Goal: Find specific page/section: Find specific page/section

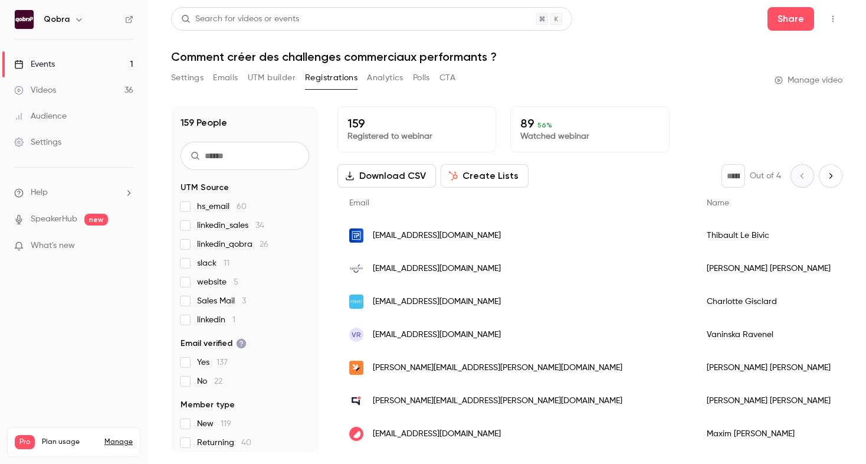
click at [80, 74] on link "Events 1" at bounding box center [73, 64] width 147 height 26
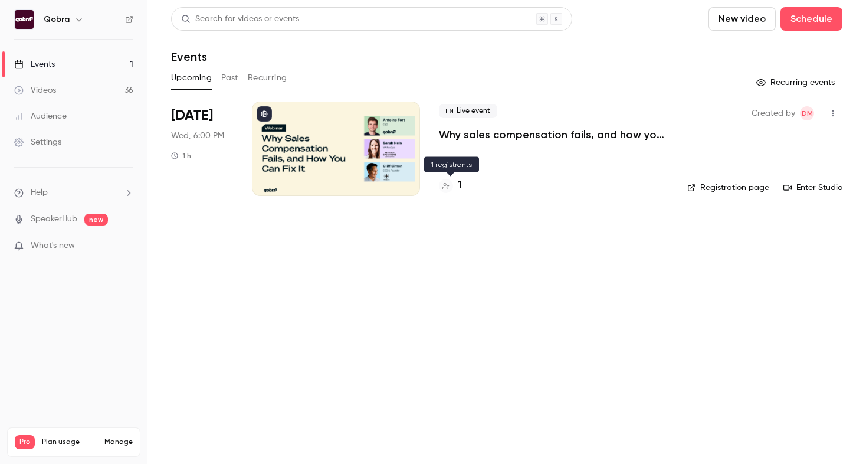
click at [455, 182] on div "1" at bounding box center [450, 186] width 23 height 16
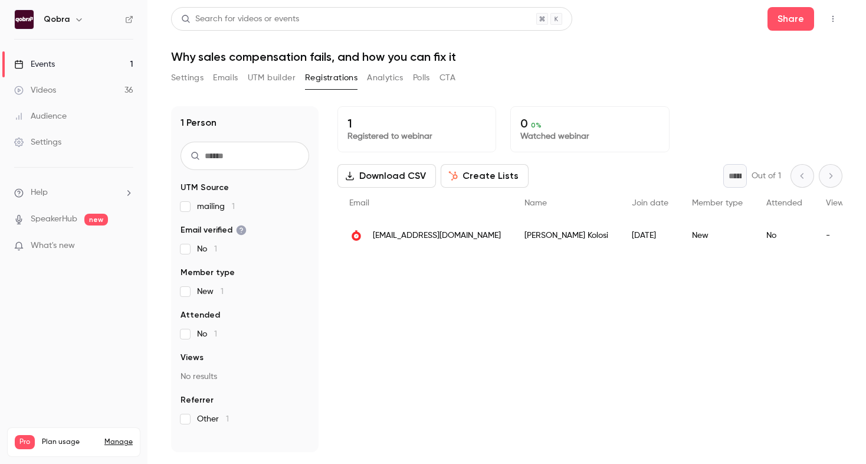
click at [513, 234] on div "Maria Kolosi" at bounding box center [566, 235] width 107 height 33
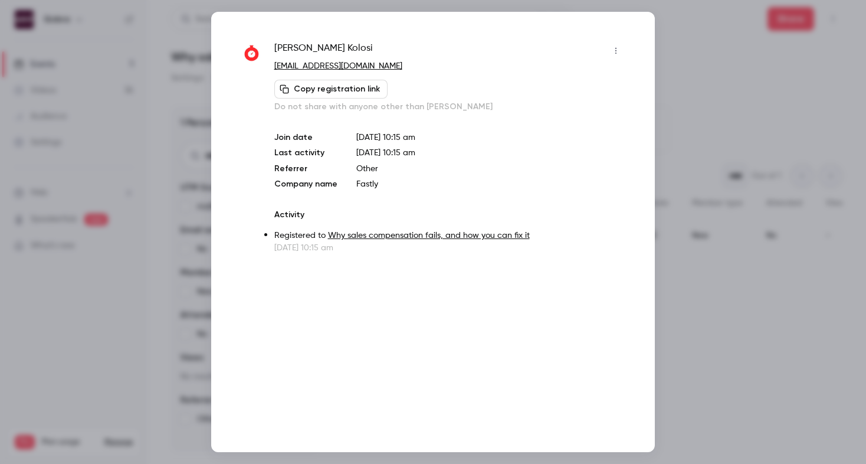
click at [201, 99] on div at bounding box center [433, 232] width 866 height 464
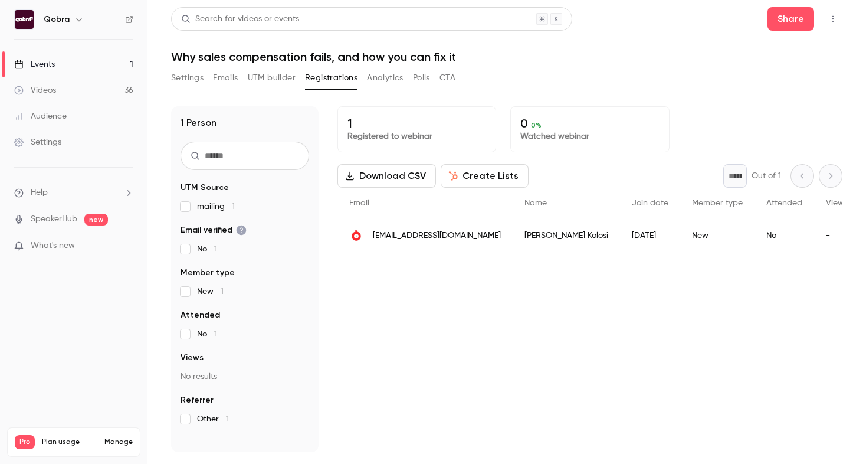
click at [432, 234] on span "mkolosi@fastly.com" at bounding box center [437, 235] width 128 height 12
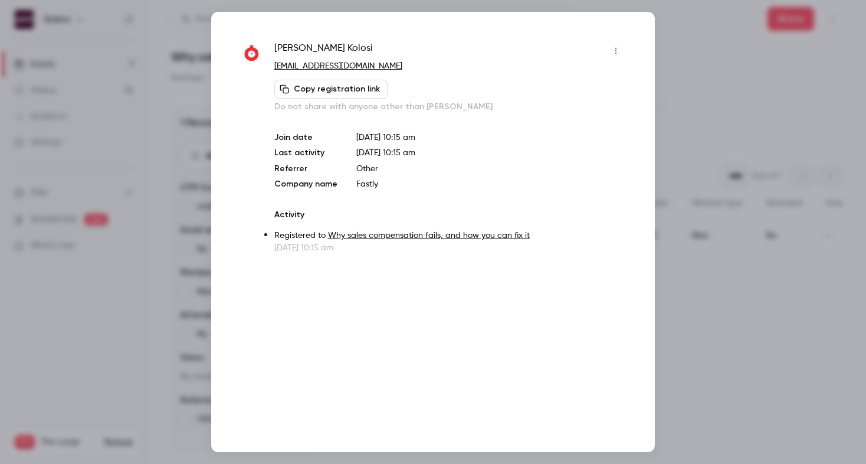
click at [137, 81] on div at bounding box center [433, 232] width 866 height 464
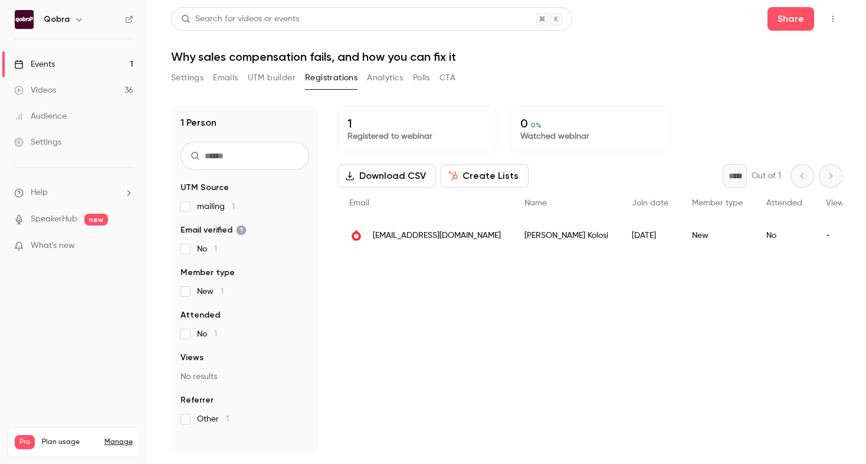
click at [58, 66] on link "Events 1" at bounding box center [73, 64] width 147 height 26
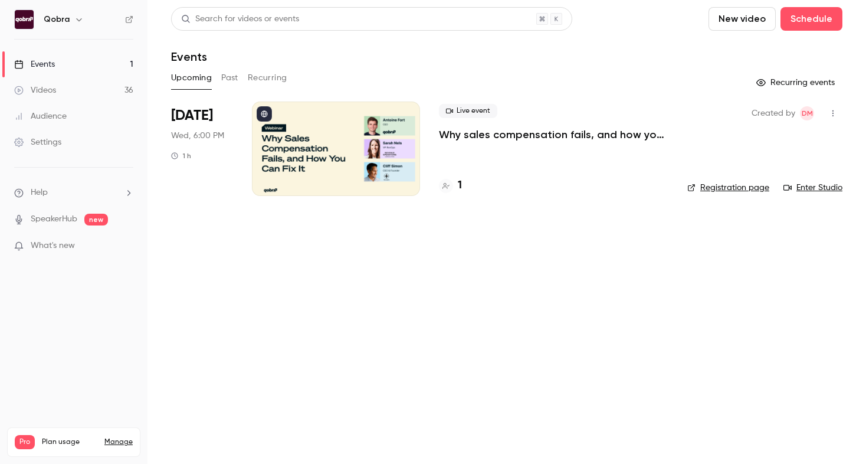
click at [231, 74] on button "Past" at bounding box center [229, 77] width 17 height 19
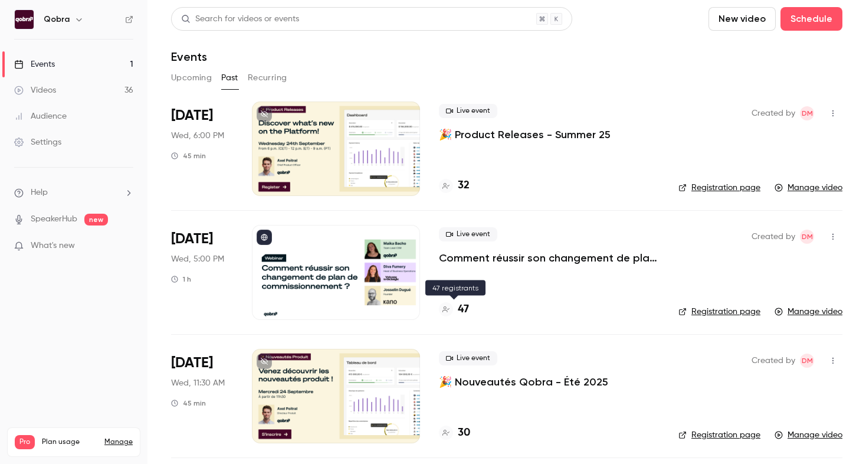
click at [462, 312] on h4 "47" at bounding box center [463, 309] width 11 height 16
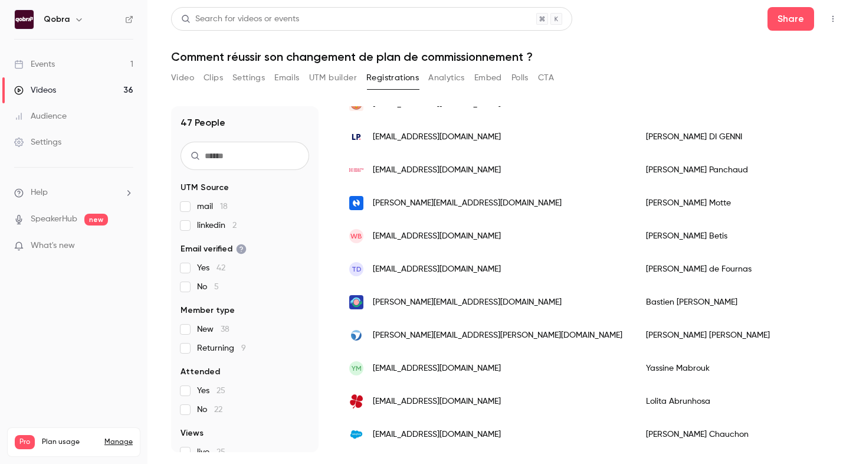
scroll to position [1032, 0]
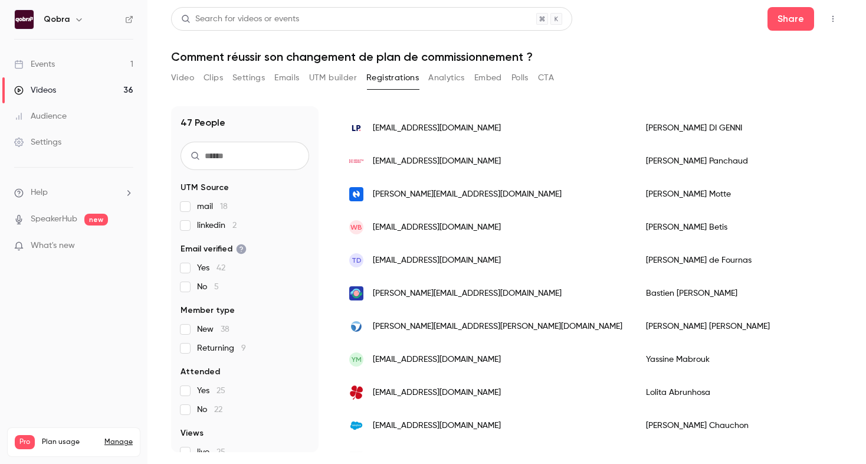
click at [56, 67] on link "Events 1" at bounding box center [73, 64] width 147 height 26
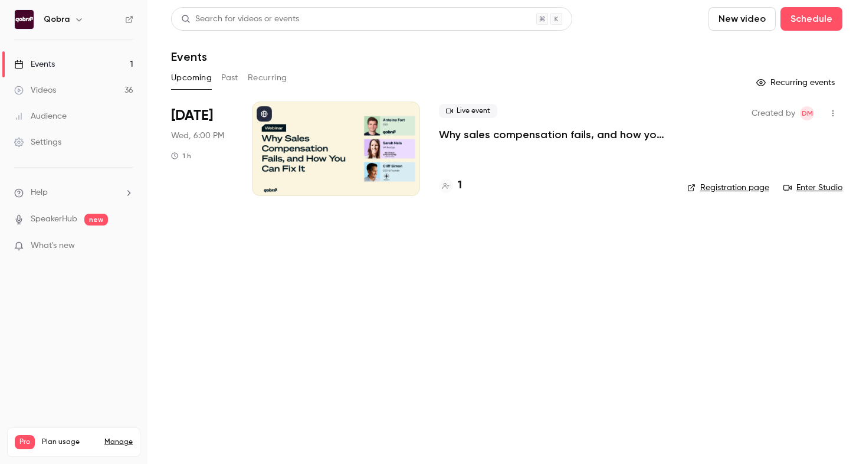
click at [460, 186] on h4 "1" at bounding box center [460, 186] width 4 height 16
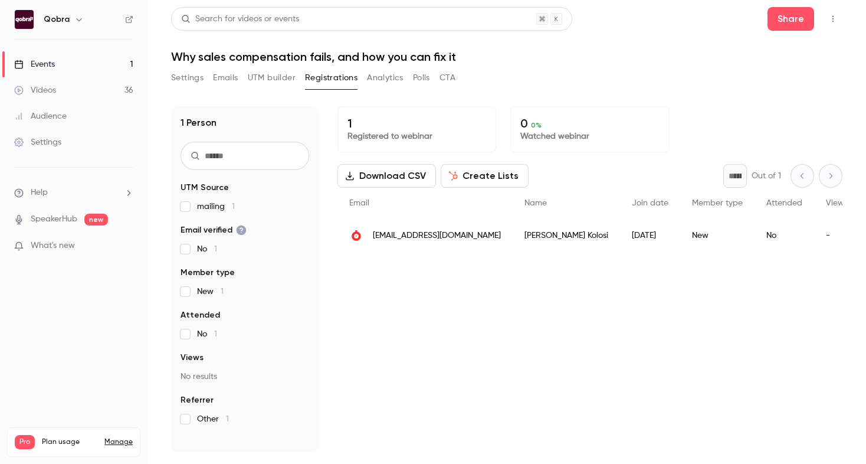
click at [219, 75] on button "Emails" at bounding box center [225, 77] width 25 height 19
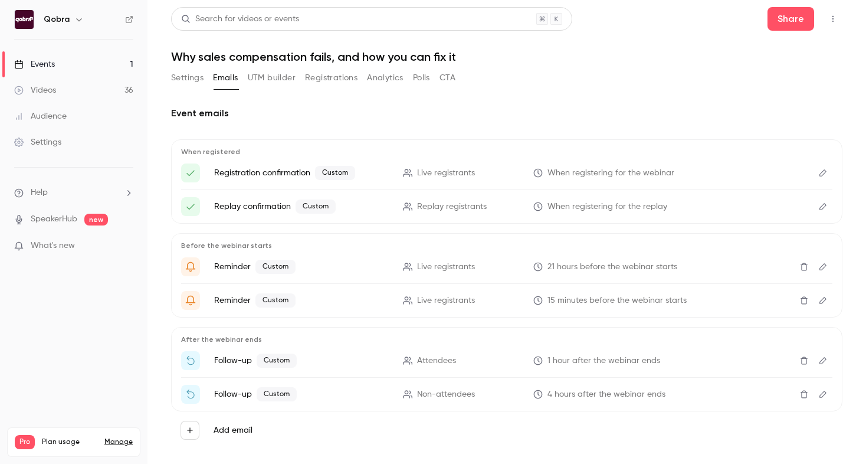
click at [826, 176] on icon "Edit" at bounding box center [822, 173] width 9 height 8
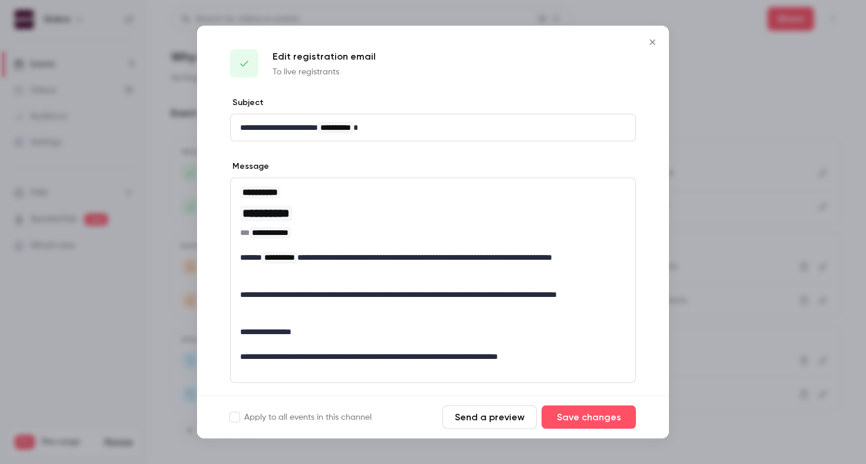
scroll to position [94, 0]
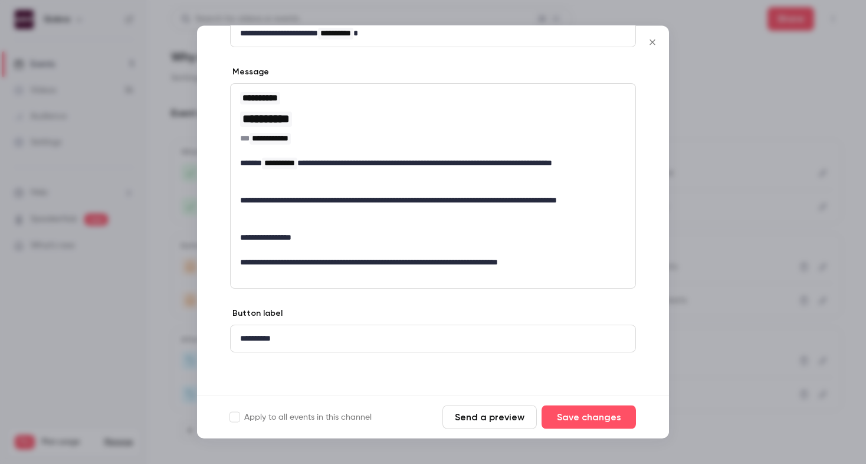
click at [720, 277] on div at bounding box center [433, 232] width 866 height 464
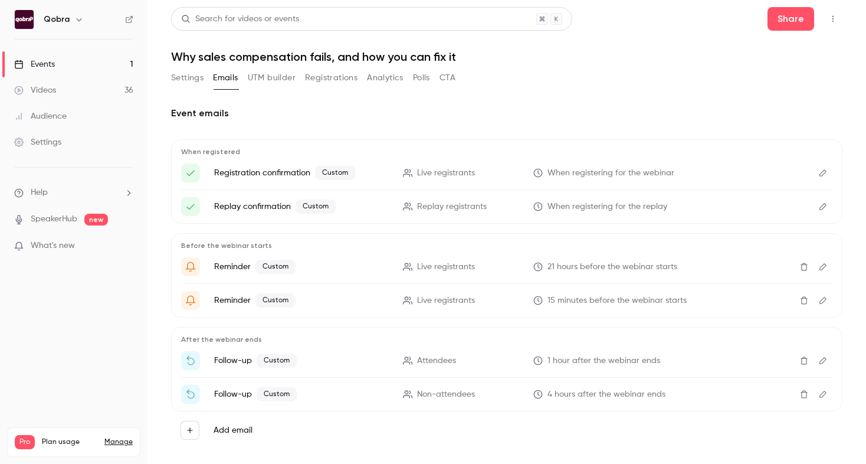
click at [85, 68] on link "Events 1" at bounding box center [73, 64] width 147 height 26
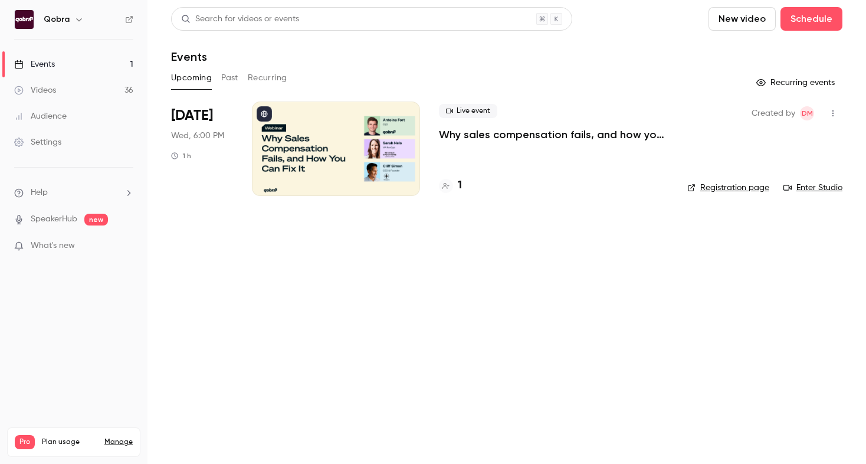
click at [228, 83] on button "Past" at bounding box center [229, 77] width 17 height 19
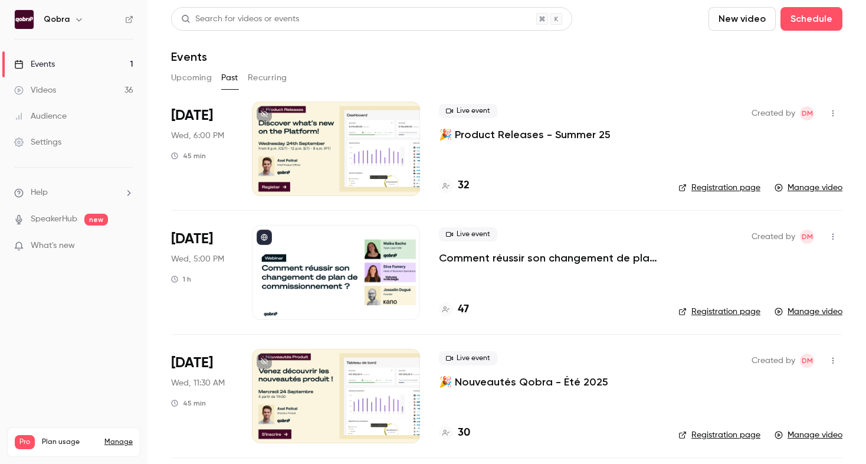
click at [270, 74] on button "Recurring" at bounding box center [268, 77] width 40 height 19
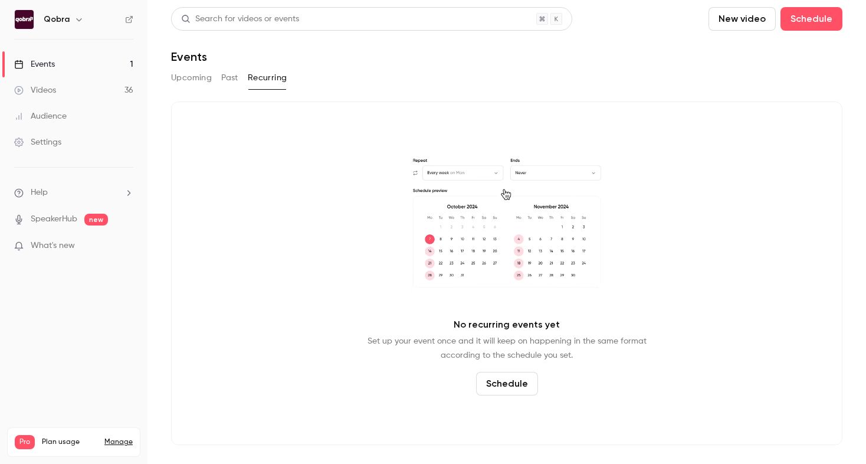
click at [192, 79] on button "Upcoming" at bounding box center [191, 77] width 41 height 19
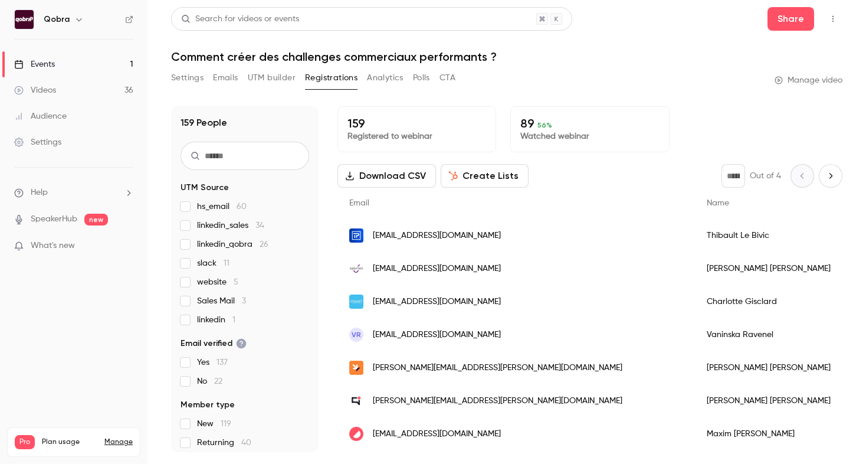
click at [83, 68] on link "Events 1" at bounding box center [73, 64] width 147 height 26
